Goal: Register for event/course

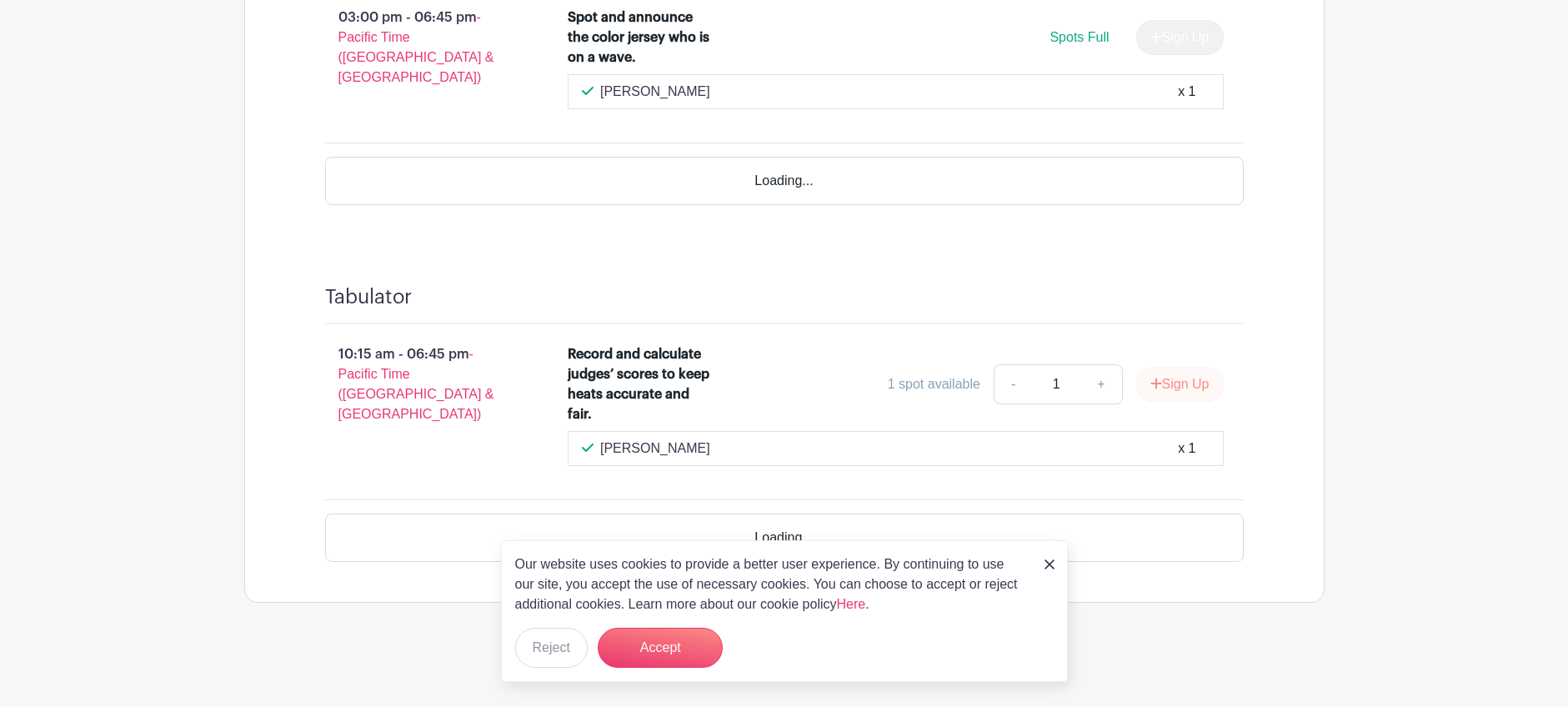
scroll to position [2584, 0]
click at [1191, 390] on button "Sign Up" at bounding box center [1180, 384] width 87 height 35
click at [1191, 390] on div "Sign Up" at bounding box center [1173, 384] width 101 height 35
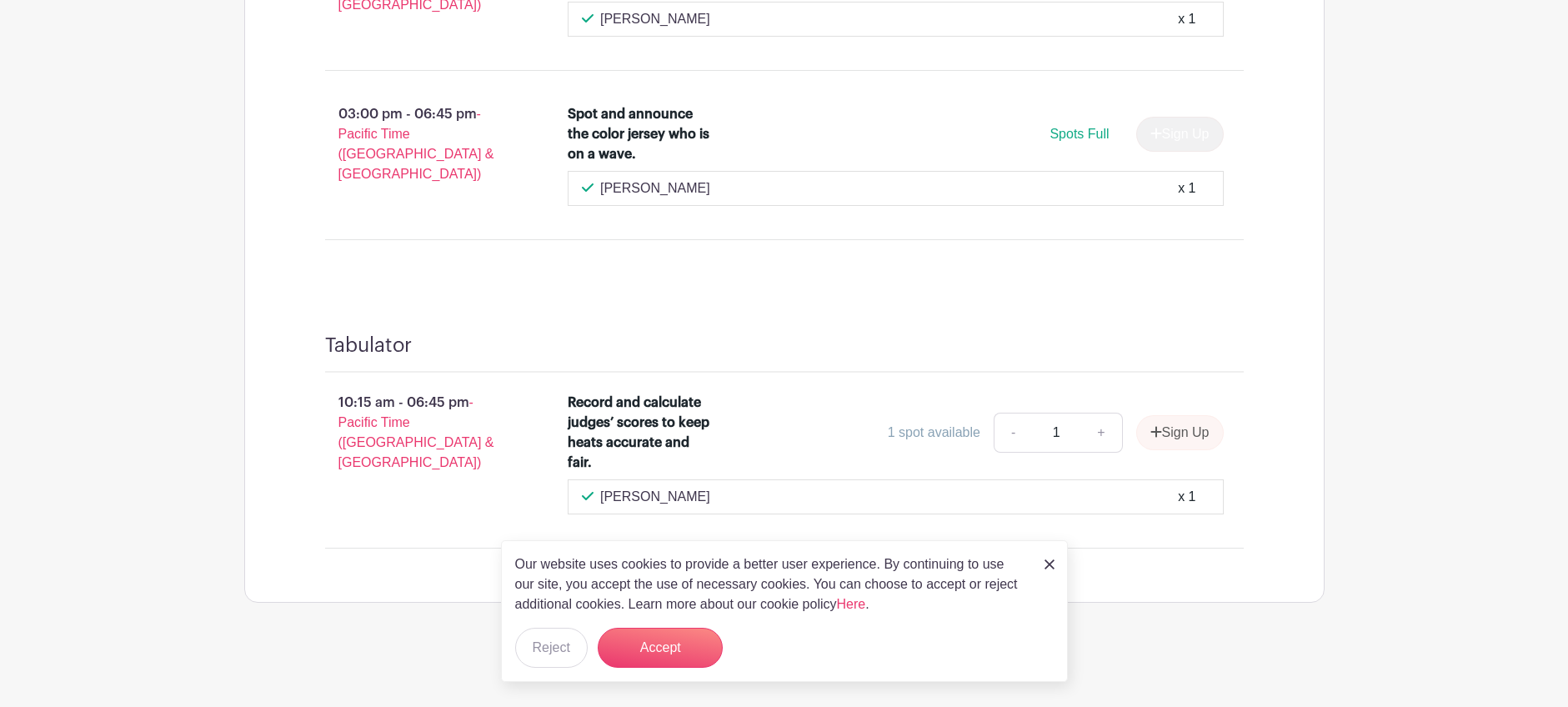
scroll to position [2487, 0]
click at [532, 654] on button "Reject" at bounding box center [551, 648] width 73 height 40
click at [1051, 560] on img at bounding box center [1050, 564] width 10 height 10
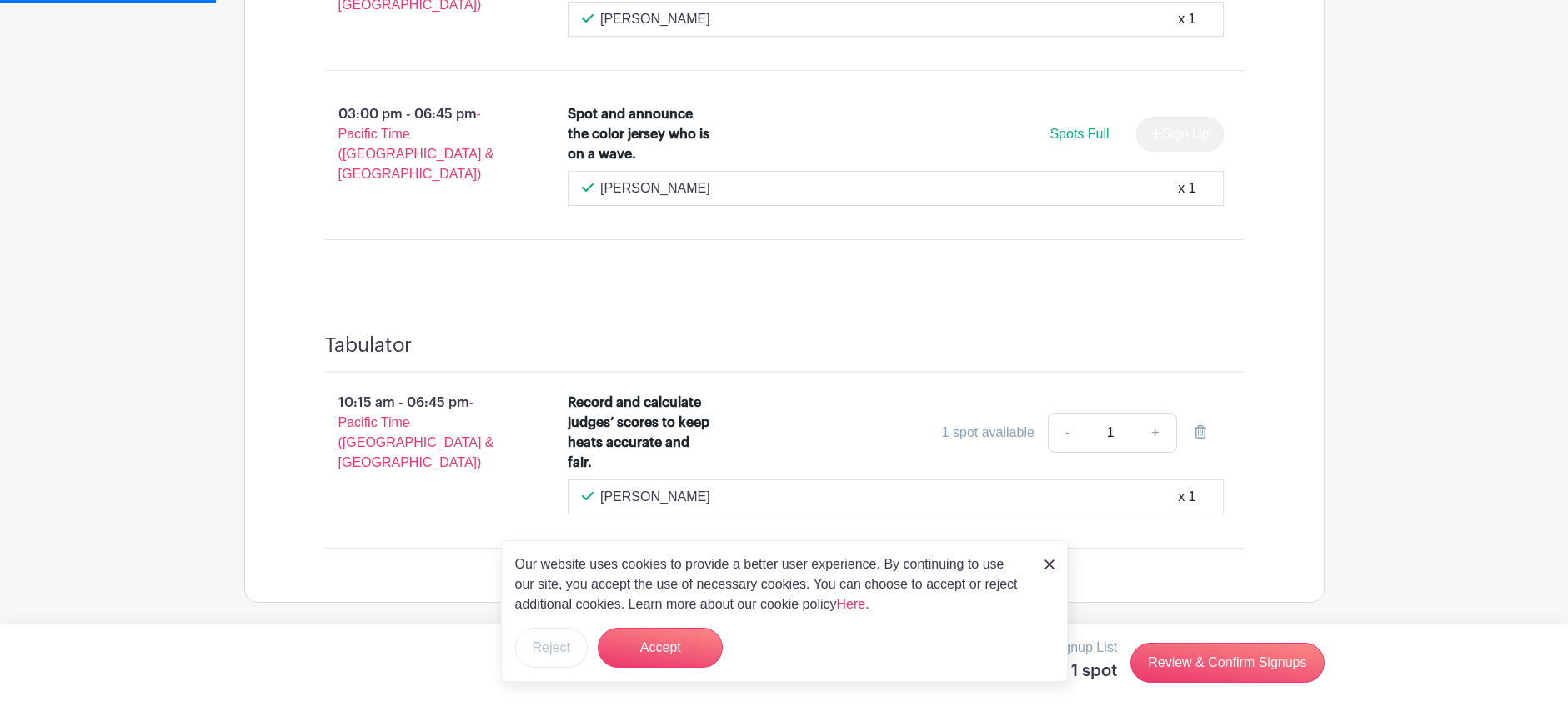
click at [1052, 563] on img at bounding box center [1050, 564] width 10 height 10
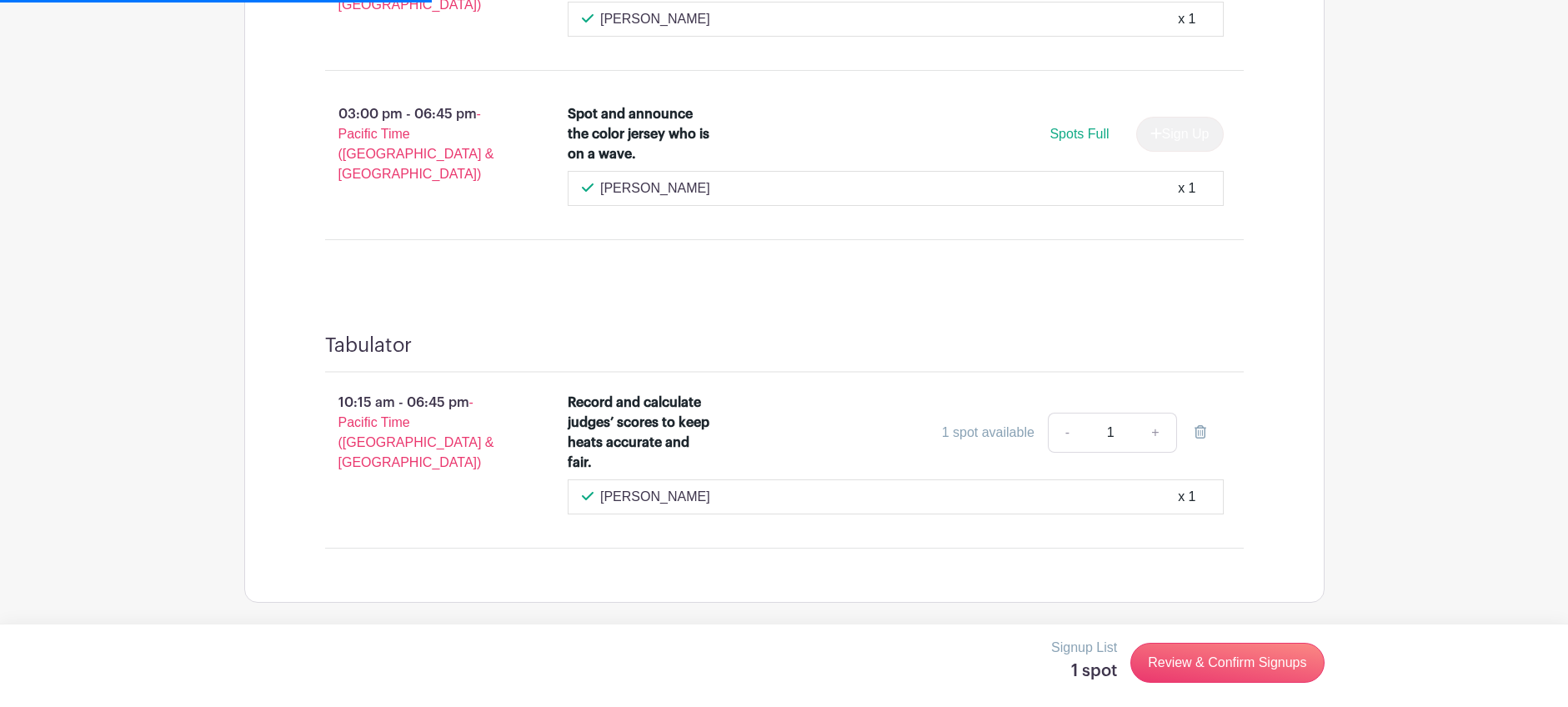
click at [972, 542] on div "10:15 am - 06:45 pm - Pacific Time ([GEOGRAPHIC_DATA] & [GEOGRAPHIC_DATA]) Reco…" at bounding box center [784, 460] width 999 height 176
click at [1202, 659] on link "Review & Confirm Signups" at bounding box center [1227, 663] width 194 height 40
click at [1153, 434] on link "+" at bounding box center [1155, 433] width 42 height 40
click at [1535, 661] on div "Signup List 1 spot Review & Confirm Signups" at bounding box center [784, 665] width 1568 height 83
click at [1158, 440] on link "+" at bounding box center [1155, 433] width 42 height 40
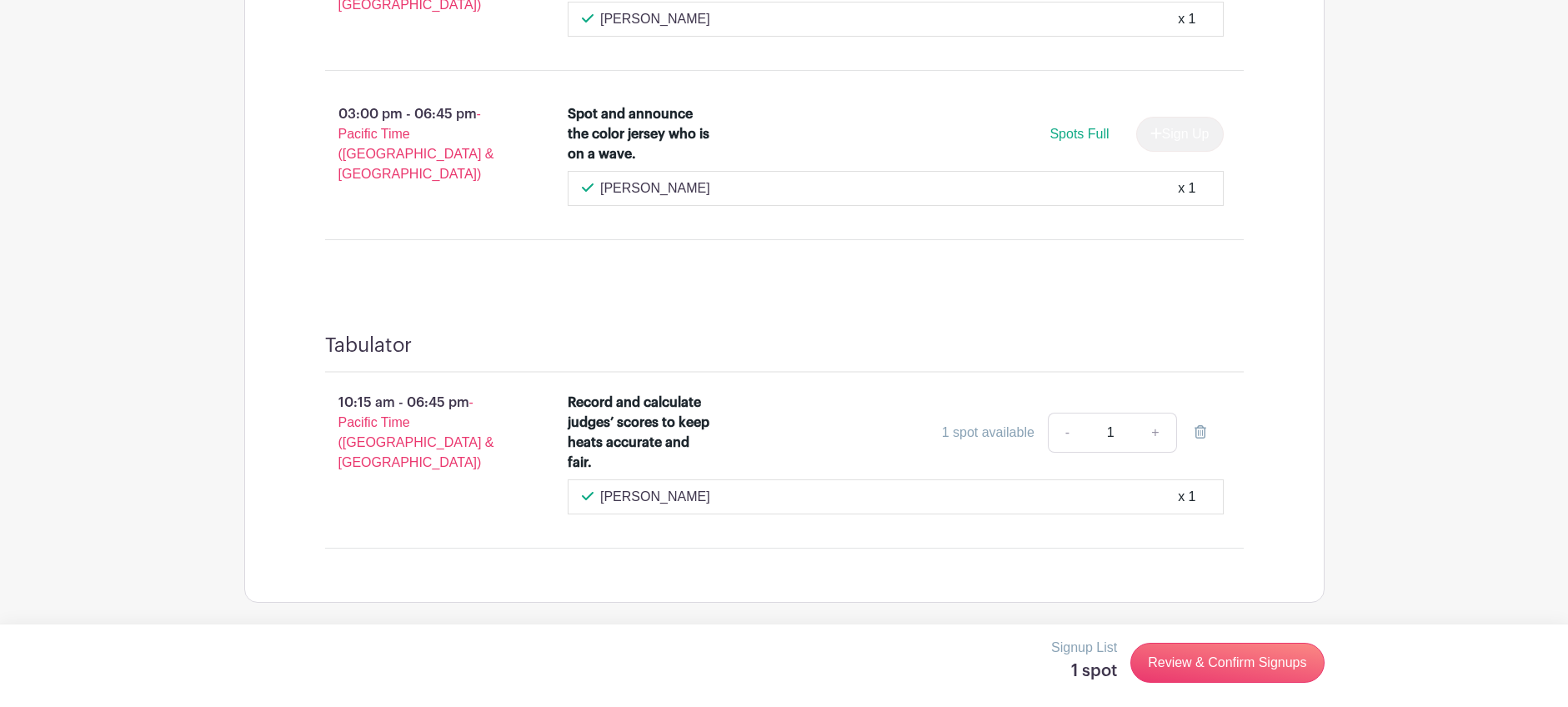
click at [1118, 494] on div "[PERSON_NAME] x 1" at bounding box center [896, 497] width 628 height 20
click at [381, 344] on h4 "Tabulator" at bounding box center [368, 346] width 86 height 24
click at [387, 419] on span "- Pacific Time ([GEOGRAPHIC_DATA] & [GEOGRAPHIC_DATA])" at bounding box center [417, 432] width 156 height 74
click at [984, 438] on div "1 spot available" at bounding box center [989, 433] width 92 height 20
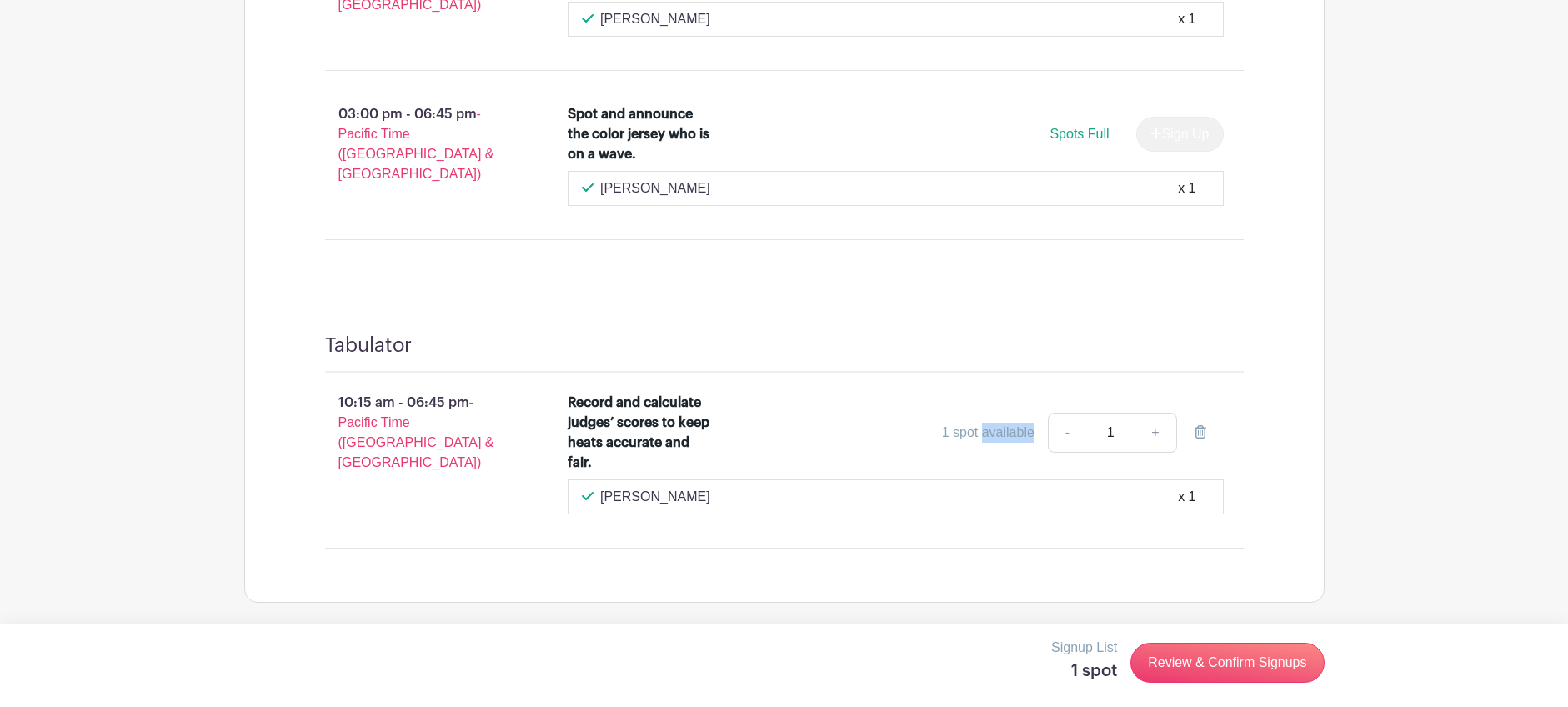
click at [1010, 457] on div "Record and calculate judges’ scores to keep heats accurate and fair. 1 spot ava…" at bounding box center [896, 435] width 657 height 86
click at [1154, 437] on link "+" at bounding box center [1155, 433] width 42 height 40
click at [1104, 501] on div "[PERSON_NAME] x 1" at bounding box center [896, 497] width 628 height 20
click at [1194, 660] on link "Review & Confirm Signups" at bounding box center [1227, 663] width 194 height 40
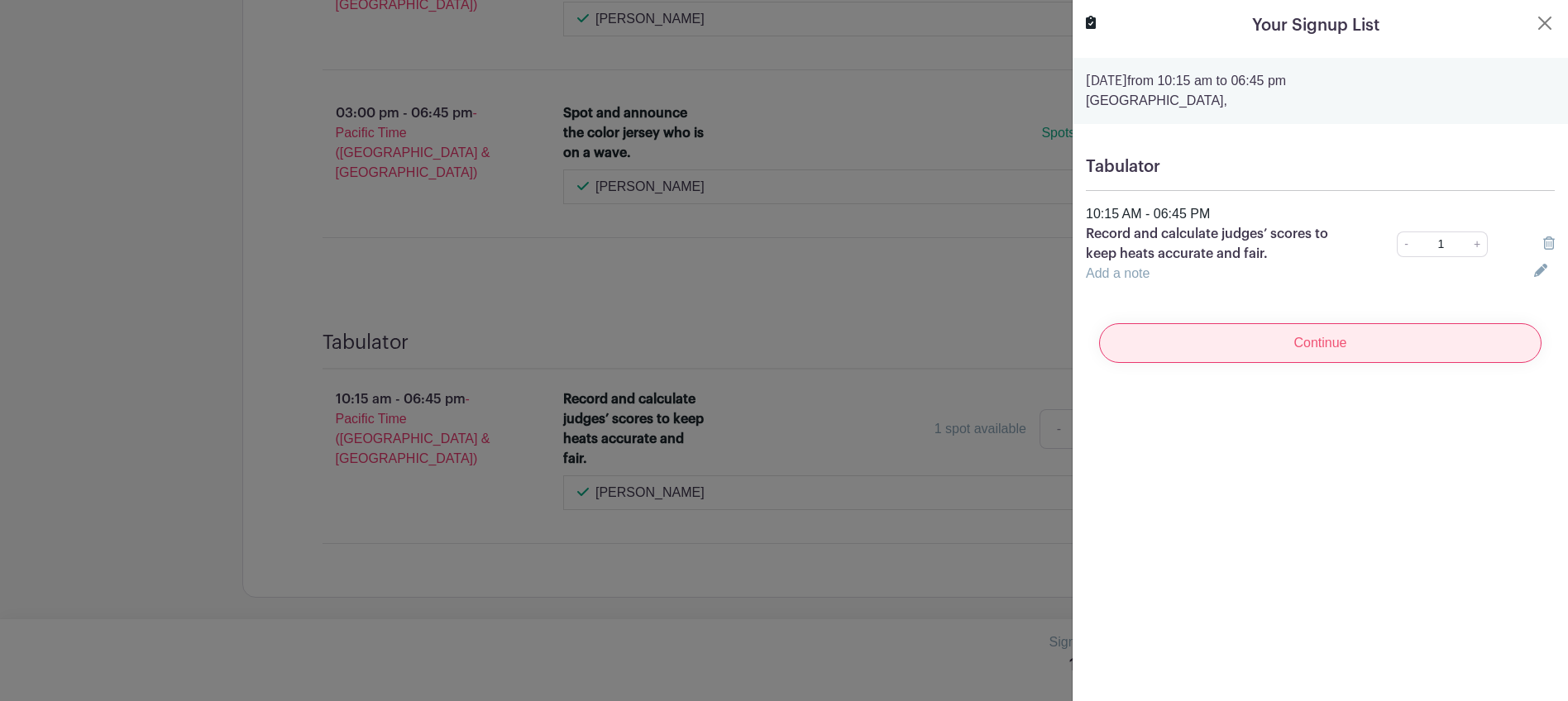
click at [1285, 342] on input "Continue" at bounding box center [1320, 343] width 443 height 40
click at [1305, 344] on div "Continue" at bounding box center [1321, 343] width 469 height 67
click at [1467, 245] on link "+" at bounding box center [1477, 244] width 21 height 26
click at [1379, 344] on div "Continue" at bounding box center [1321, 343] width 469 height 67
click at [1303, 342] on div "Continue" at bounding box center [1321, 343] width 469 height 67
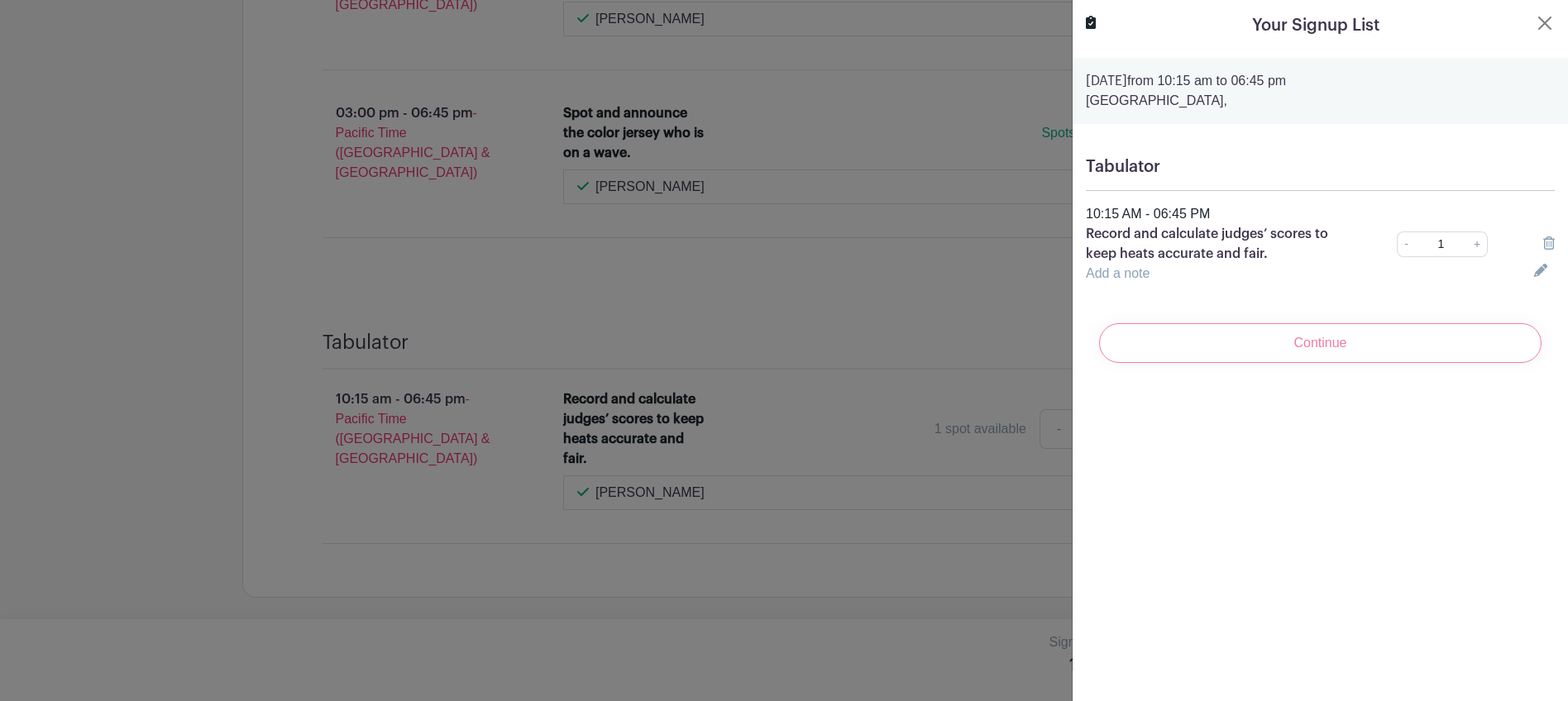
click at [1282, 343] on div "Continue" at bounding box center [1321, 343] width 469 height 67
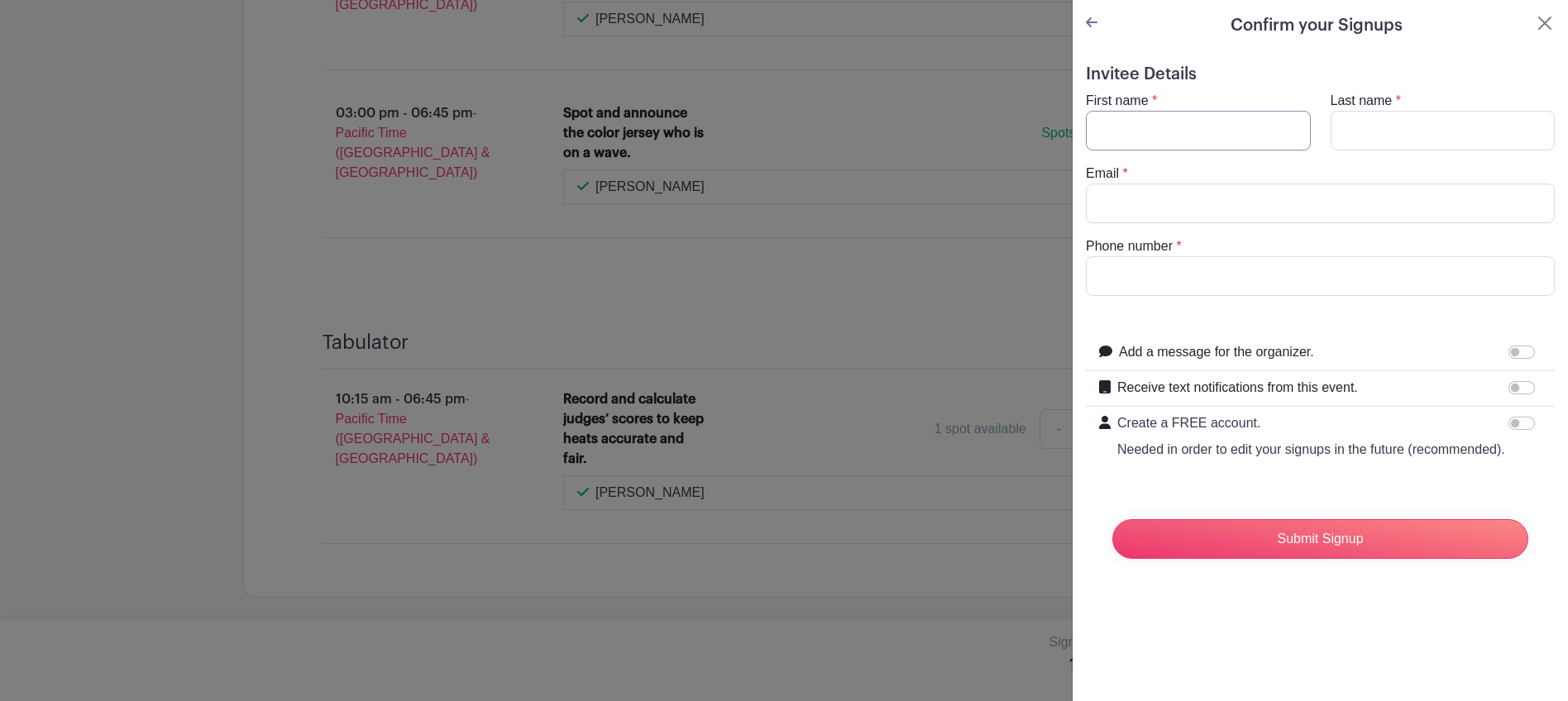
click at [1124, 125] on input "First name" at bounding box center [1199, 131] width 225 height 40
type input "[PERSON_NAME]"
click at [1171, 199] on input "Email" at bounding box center [1321, 204] width 469 height 40
type input "[EMAIL_ADDRESS][DOMAIN_NAME]"
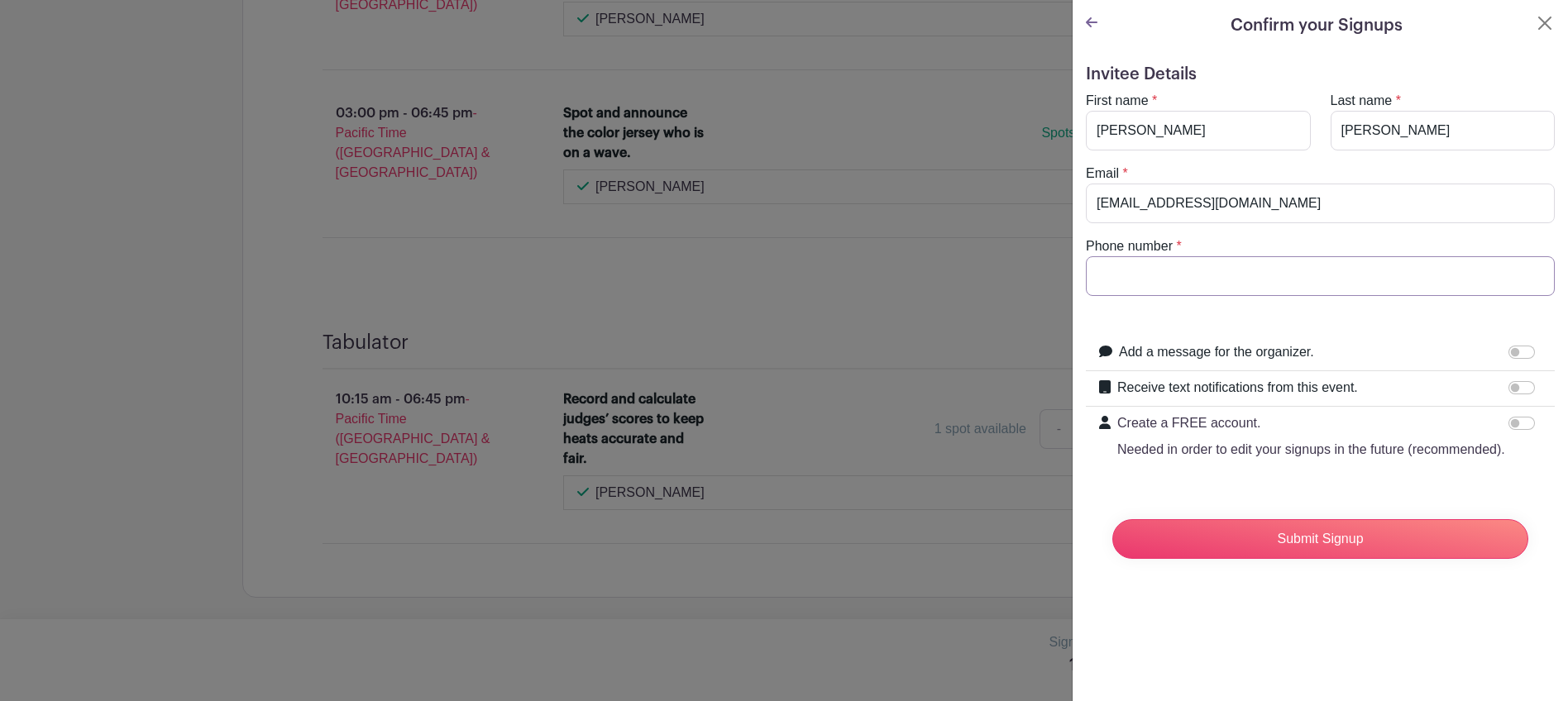
click at [1125, 283] on input "Phone number" at bounding box center [1321, 276] width 469 height 40
type input "6508045143"
drag, startPoint x: 1501, startPoint y: 386, endPoint x: 1538, endPoint y: 384, distance: 37.1
click at [1538, 384] on div "Receive text notifications from this event. Your Phone Number +1 +1 Text messag…" at bounding box center [1321, 388] width 469 height 36
drag, startPoint x: 1503, startPoint y: 388, endPoint x: 1516, endPoint y: 385, distance: 13.3
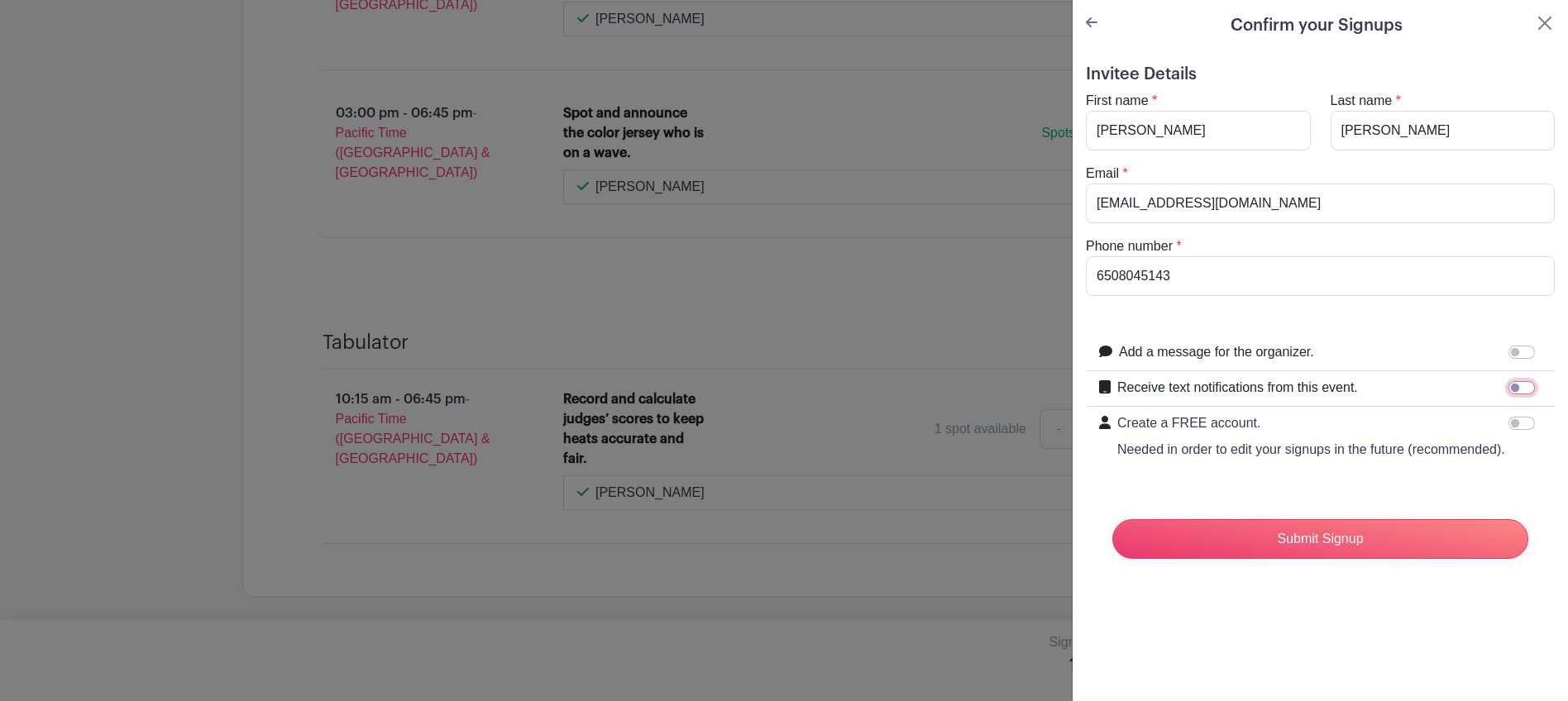
click at [1516, 385] on input "Receive text notifications from this event." at bounding box center [1522, 388] width 27 height 13
checkbox input "true"
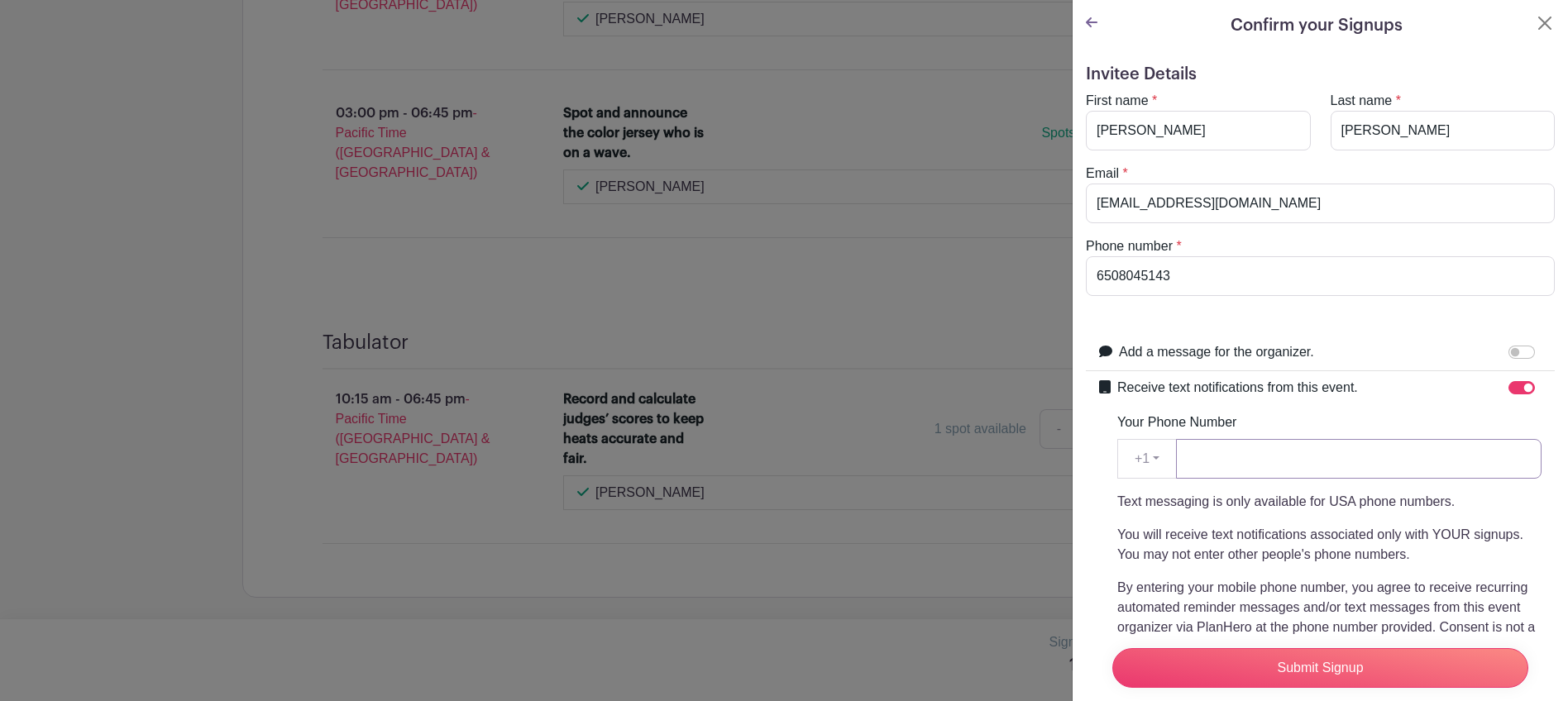
click at [1238, 462] on input "Your Phone Number" at bounding box center [1358, 459] width 365 height 40
type input "6508045143"
click at [1344, 662] on input "Submit Signup" at bounding box center [1320, 669] width 416 height 40
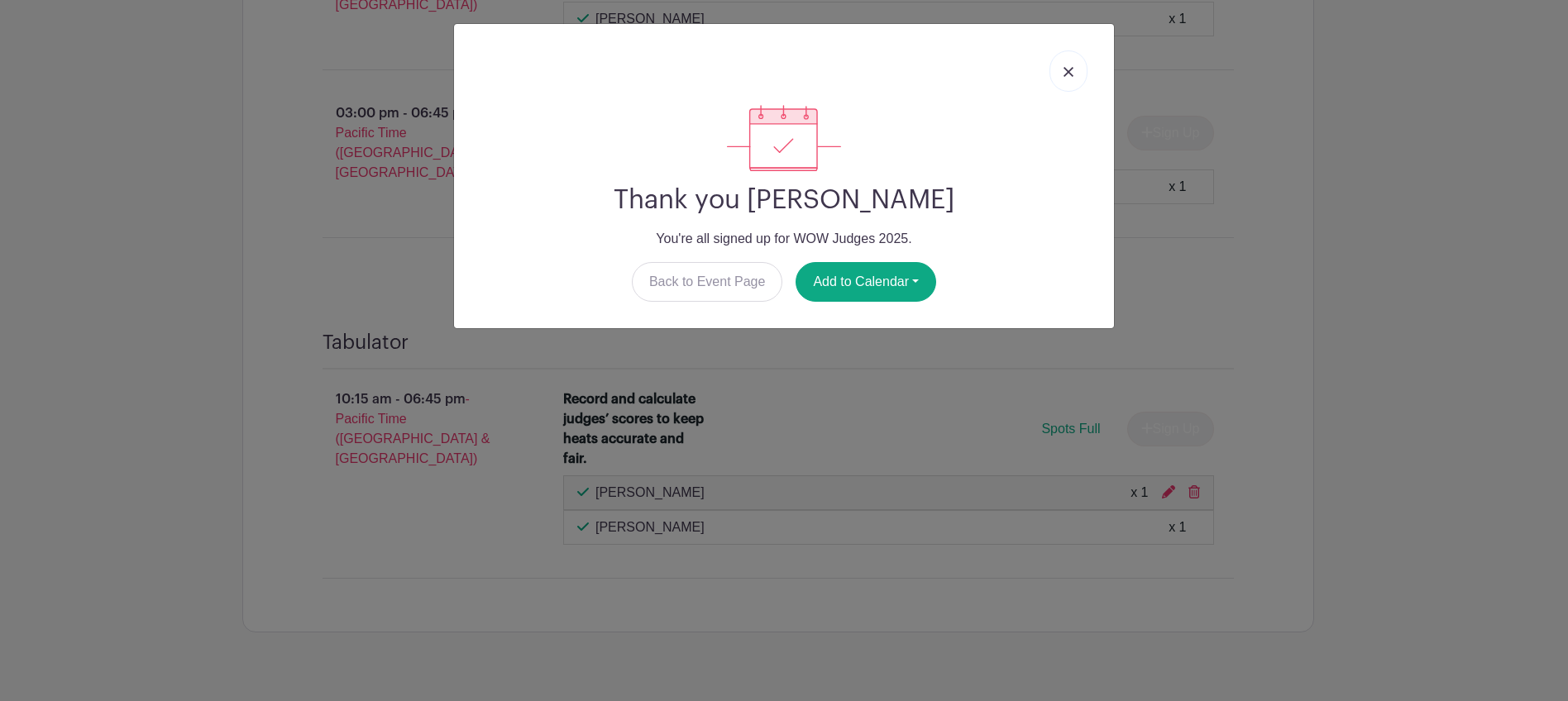
click at [1072, 72] on img at bounding box center [1069, 72] width 10 height 10
